Goal: Task Accomplishment & Management: Manage account settings

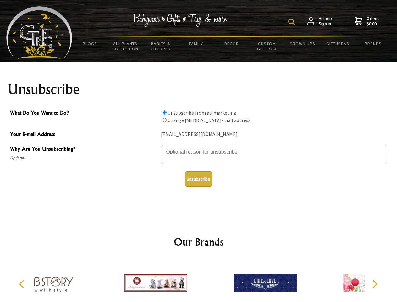
click at [293, 22] on img at bounding box center [292, 22] width 6 height 6
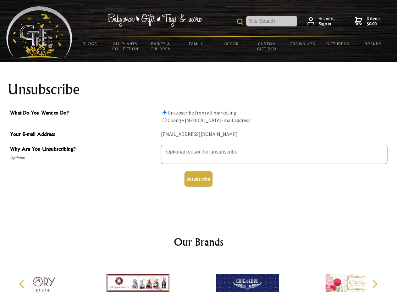
click at [199, 147] on textarea "Why Are You Unsubscribing?" at bounding box center [274, 154] width 227 height 19
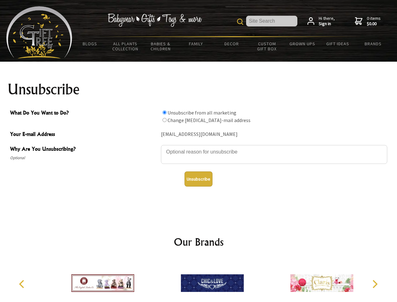
click at [165, 112] on input "What Do You Want to Do?" at bounding box center [165, 112] width 4 height 4
click at [165, 120] on input "What Do You Want to Do?" at bounding box center [165, 120] width 4 height 4
radio input "true"
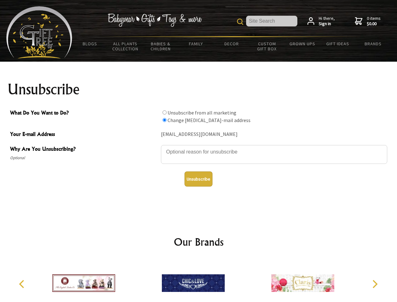
click at [199, 179] on button "Unsubscribe" at bounding box center [199, 178] width 28 height 15
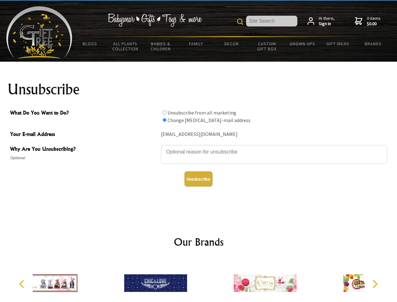
click at [210, 281] on div at bounding box center [264, 284] width 109 height 49
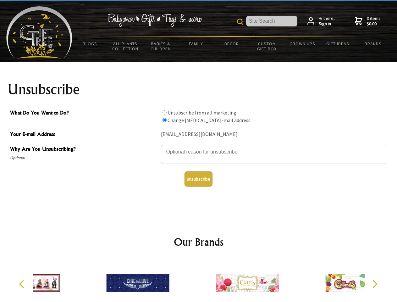
click at [23, 284] on icon "Previous" at bounding box center [22, 284] width 8 height 8
click at [375, 284] on icon "Next" at bounding box center [375, 284] width 8 height 8
